Goal: Information Seeking & Learning: Learn about a topic

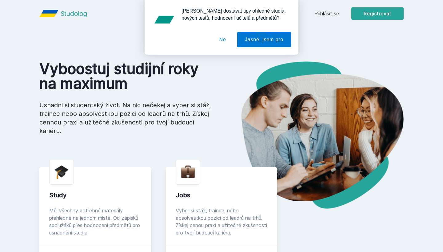
click at [333, 15] on div "[PERSON_NAME] dostávat tipy ohledně studia, nových testů, hodnocení učitelů a p…" at bounding box center [221, 27] width 443 height 55
click at [321, 15] on div "[PERSON_NAME] dostávat tipy ohledně studia, nových testů, hodnocení učitelů a p…" at bounding box center [221, 27] width 443 height 55
click at [222, 38] on button "Ne" at bounding box center [223, 39] width 22 height 15
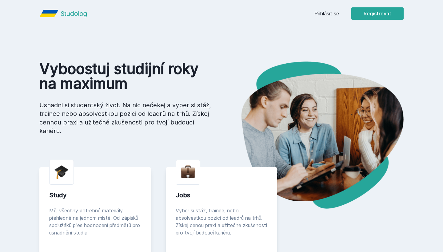
click at [330, 12] on link "Přihlásit se" at bounding box center [327, 13] width 25 height 7
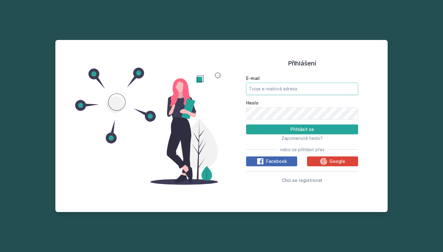
type input "[EMAIL_ADDRESS][DOMAIN_NAME]"
click at [302, 129] on button "Přihlásit se" at bounding box center [302, 130] width 112 height 10
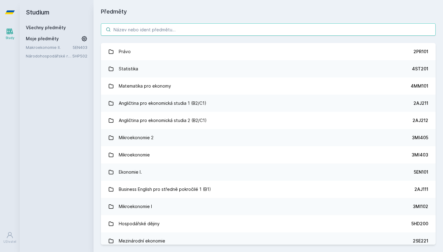
click at [163, 32] on input "search" at bounding box center [268, 29] width 335 height 12
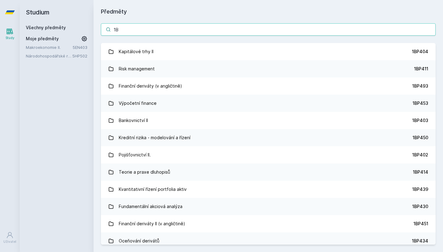
type input "1"
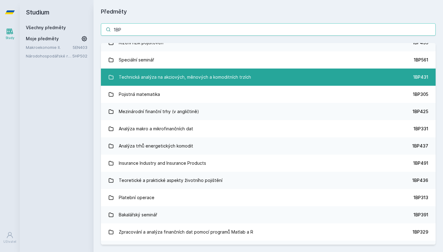
scroll to position [483, 0]
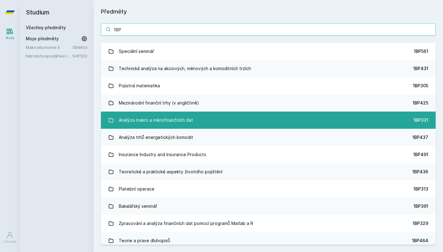
type input "1BP"
click at [229, 127] on link "Analýza makro a mikrofinančních dat 1BP331" at bounding box center [268, 120] width 335 height 17
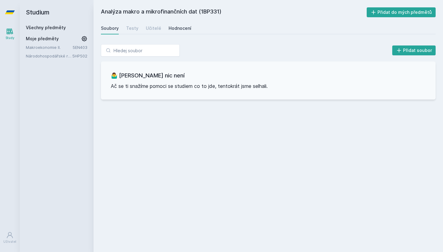
click at [181, 31] on div "Hodnocení" at bounding box center [180, 28] width 23 height 6
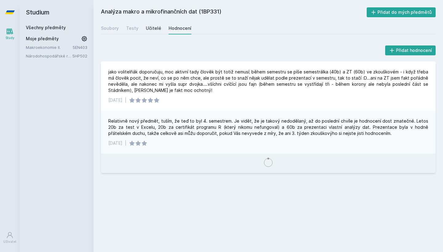
click at [149, 26] on div "Učitelé" at bounding box center [153, 28] width 15 height 6
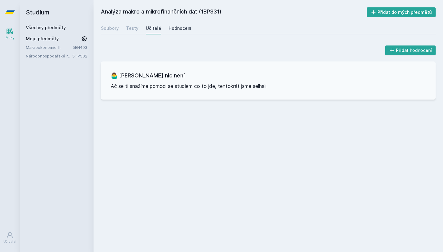
click at [174, 28] on div "Hodnocení" at bounding box center [180, 28] width 23 height 6
click at [40, 27] on link "Všechny předměty" at bounding box center [46, 27] width 40 height 5
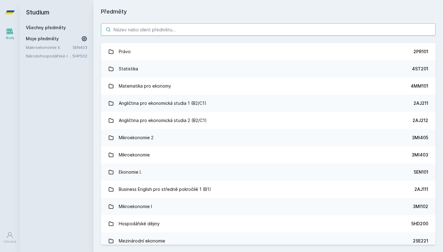
click at [161, 32] on input "search" at bounding box center [268, 29] width 335 height 12
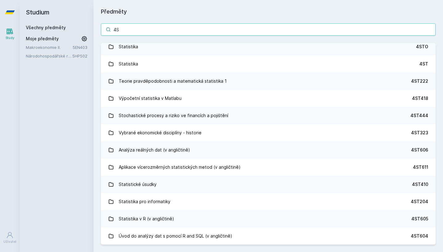
type input "4"
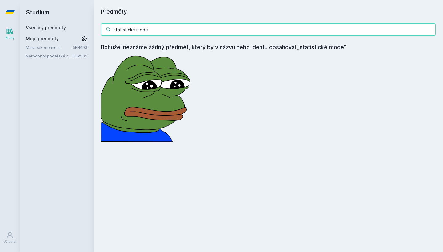
drag, startPoint x: 165, startPoint y: 34, endPoint x: 108, endPoint y: 26, distance: 57.4
click at [108, 26] on input "statistické mode" at bounding box center [268, 29] width 335 height 12
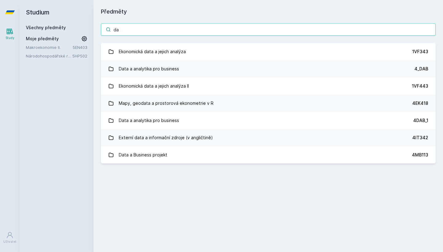
type input "d"
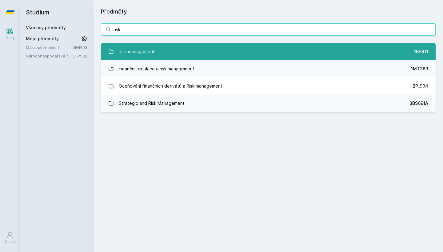
type input "risk"
click at [137, 51] on div "Risk management" at bounding box center [137, 52] width 36 height 12
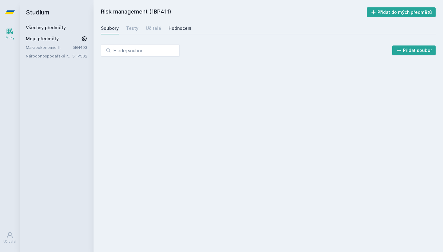
click at [177, 27] on div "Hodnocení" at bounding box center [180, 28] width 23 height 6
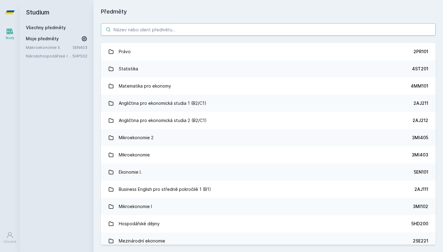
click at [153, 31] on input "search" at bounding box center [268, 29] width 335 height 12
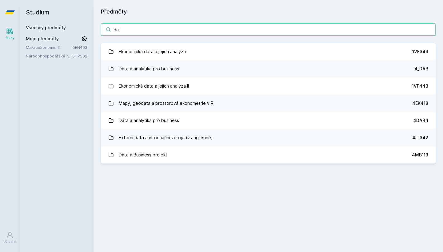
type input "d"
